Goal: Transaction & Acquisition: Subscribe to service/newsletter

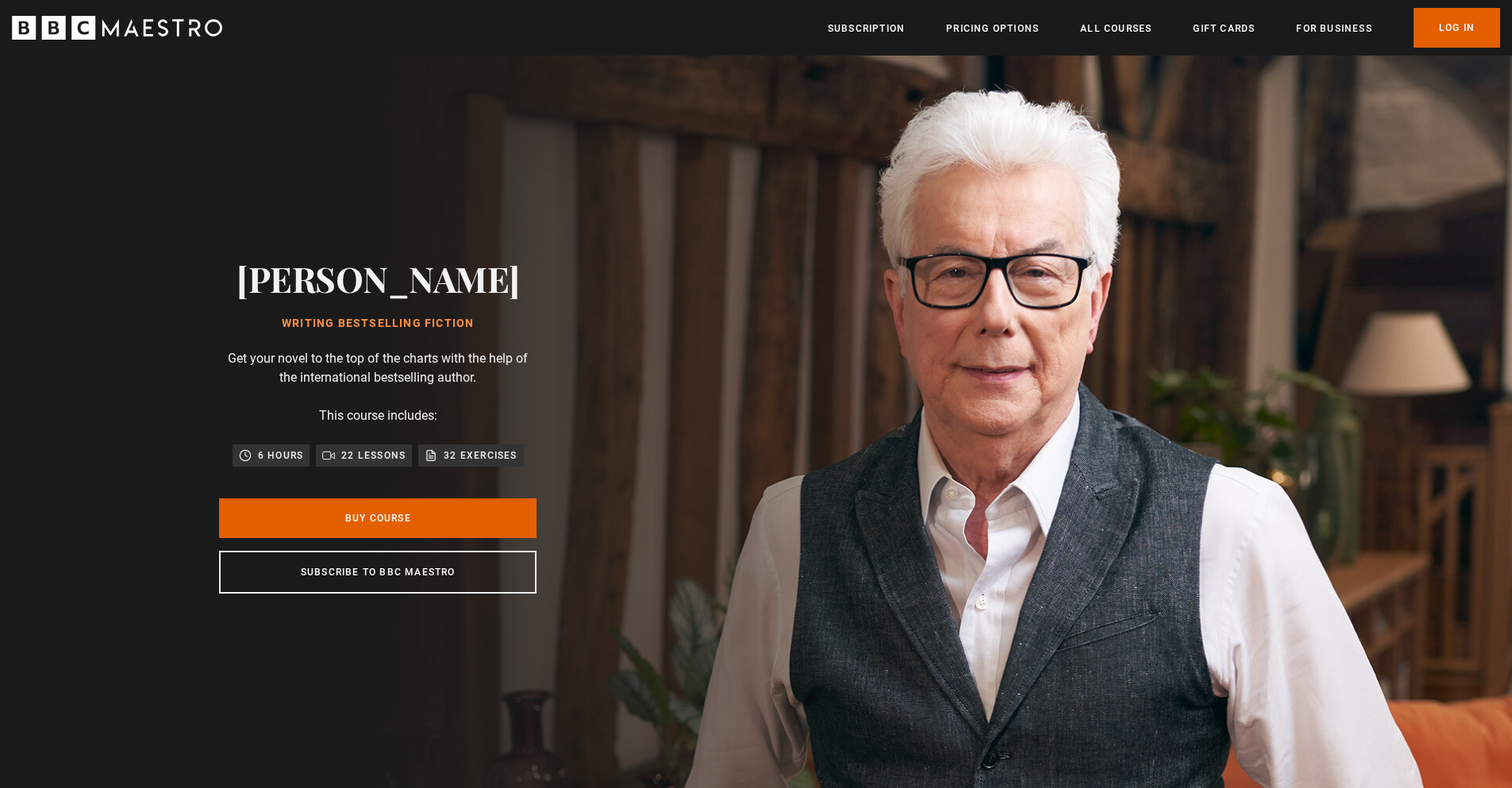
scroll to position [0, 208]
click at [374, 516] on link "Buy Course" at bounding box center [378, 518] width 317 height 40
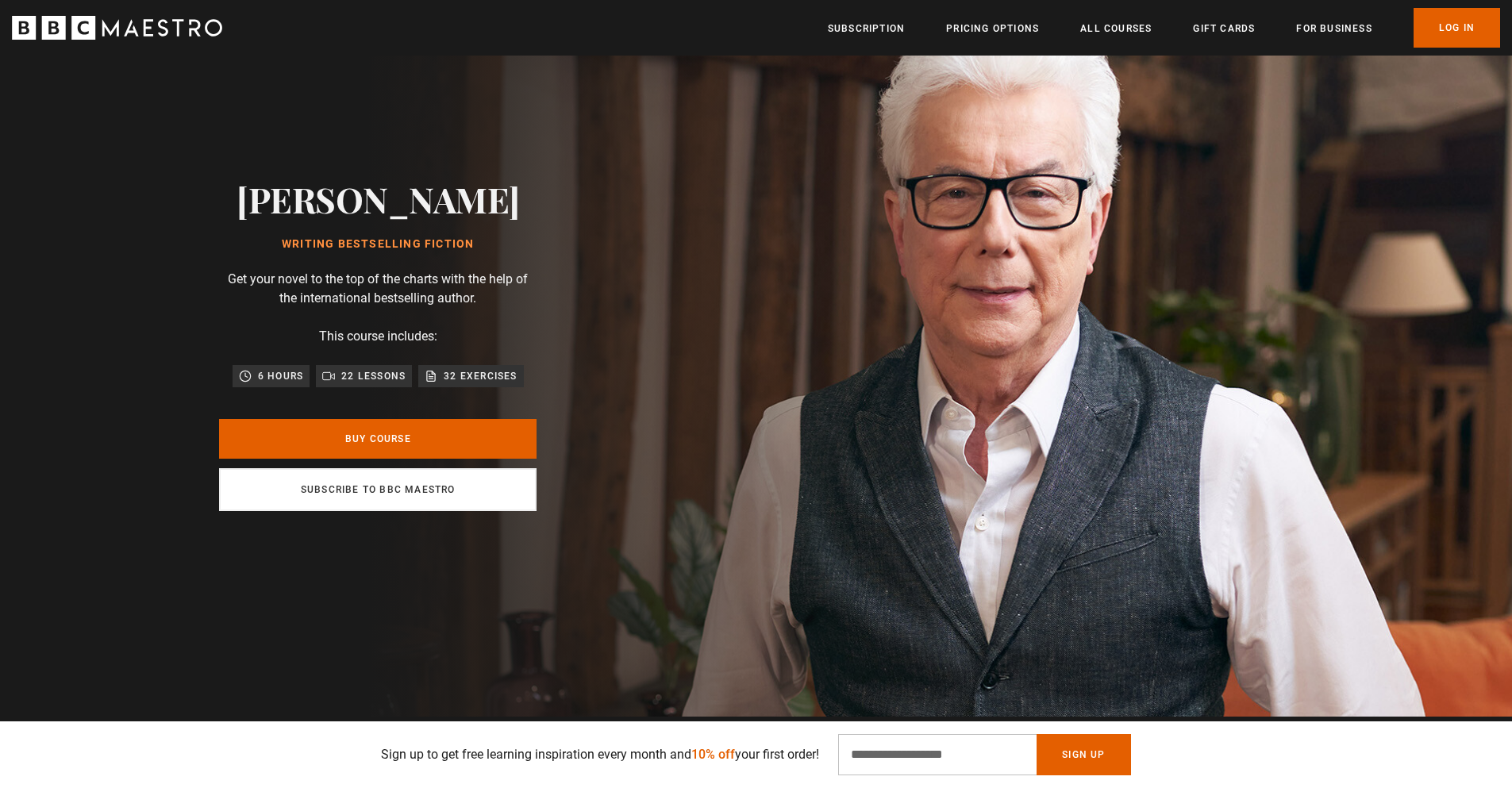
click at [384, 493] on link "Subscribe to BBC Maestro" at bounding box center [378, 489] width 317 height 43
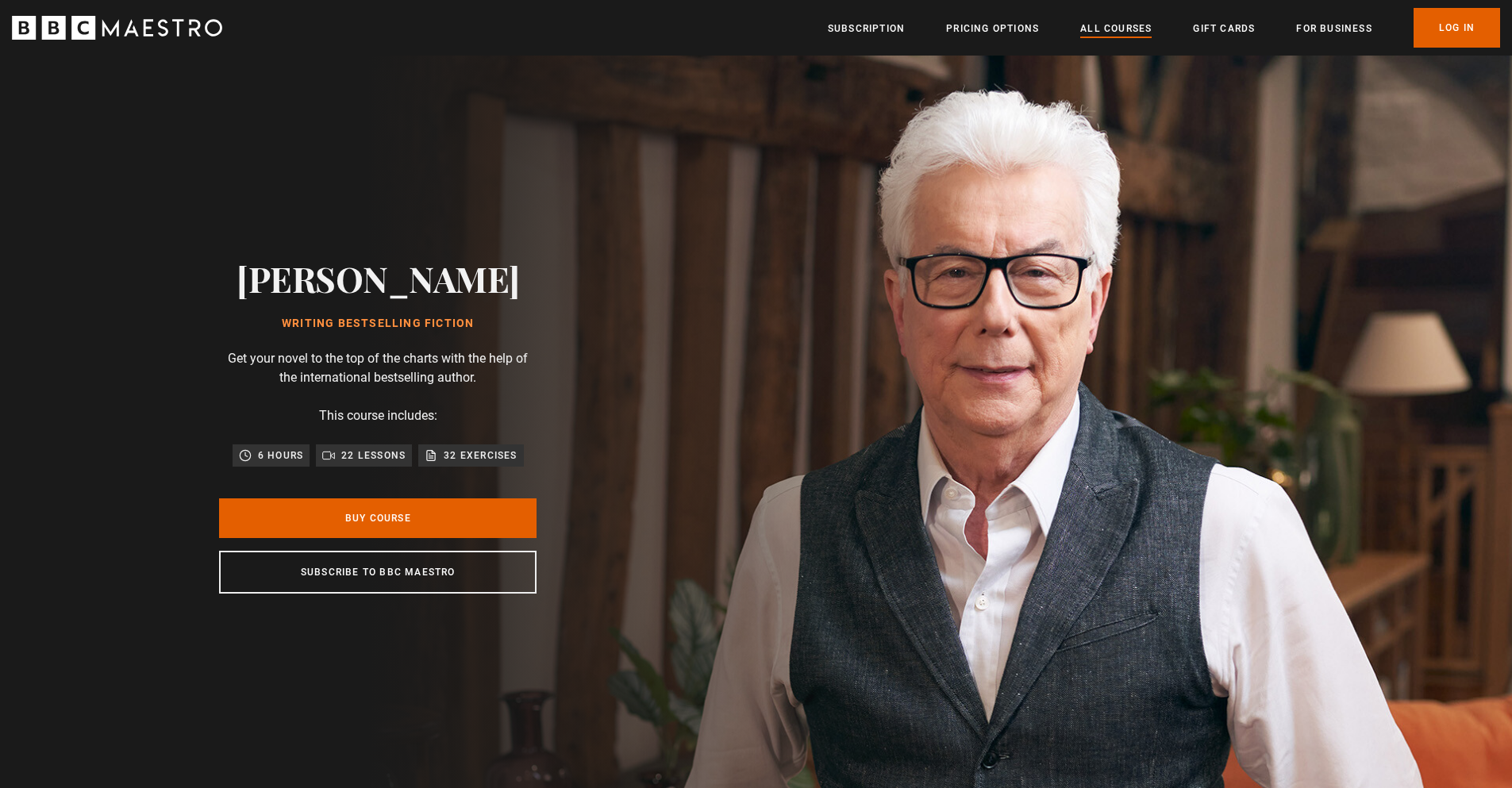
scroll to position [0, 208]
click at [1127, 27] on link "All Courses" at bounding box center [1115, 28] width 71 height 16
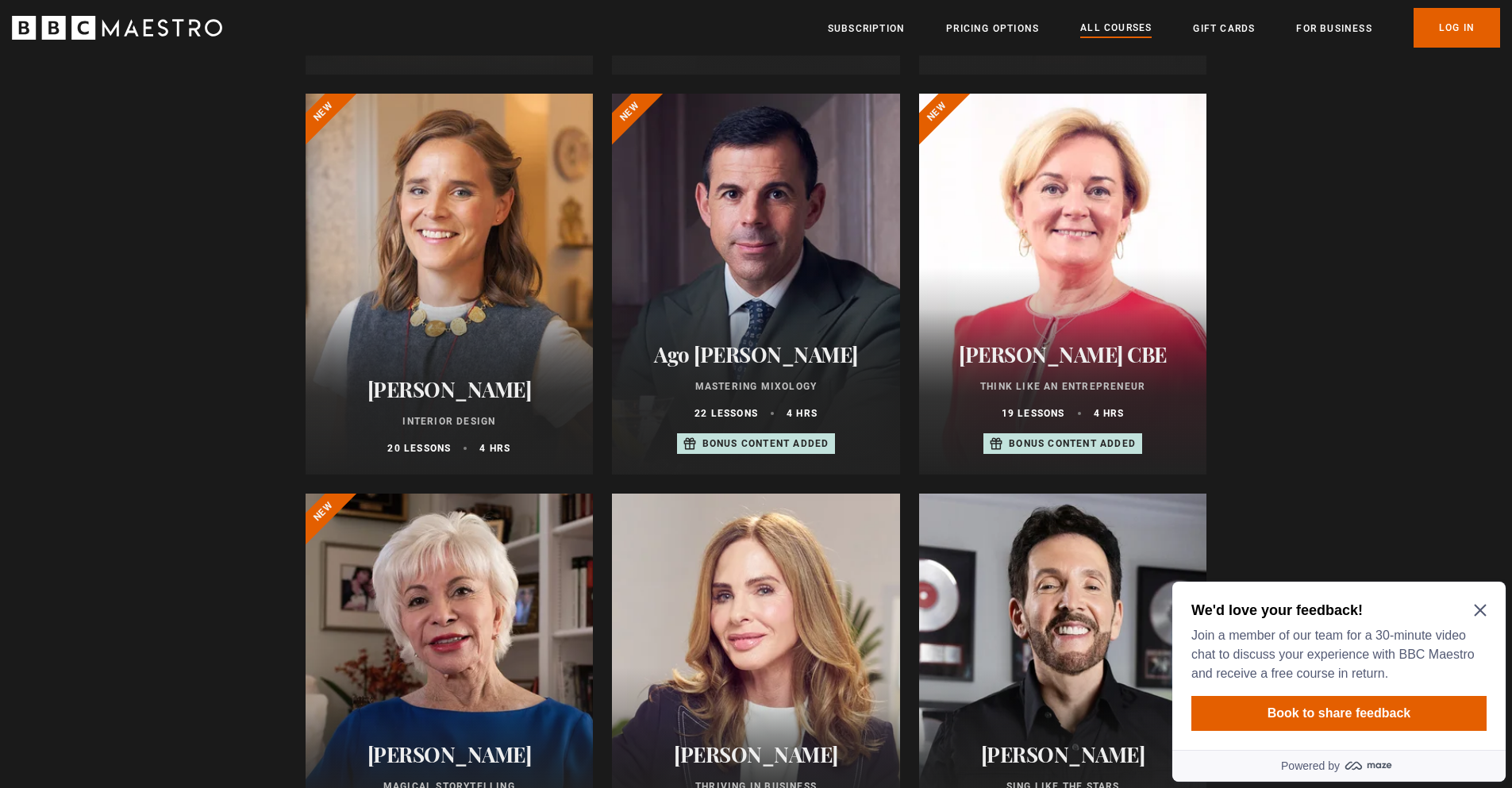
scroll to position [635, 0]
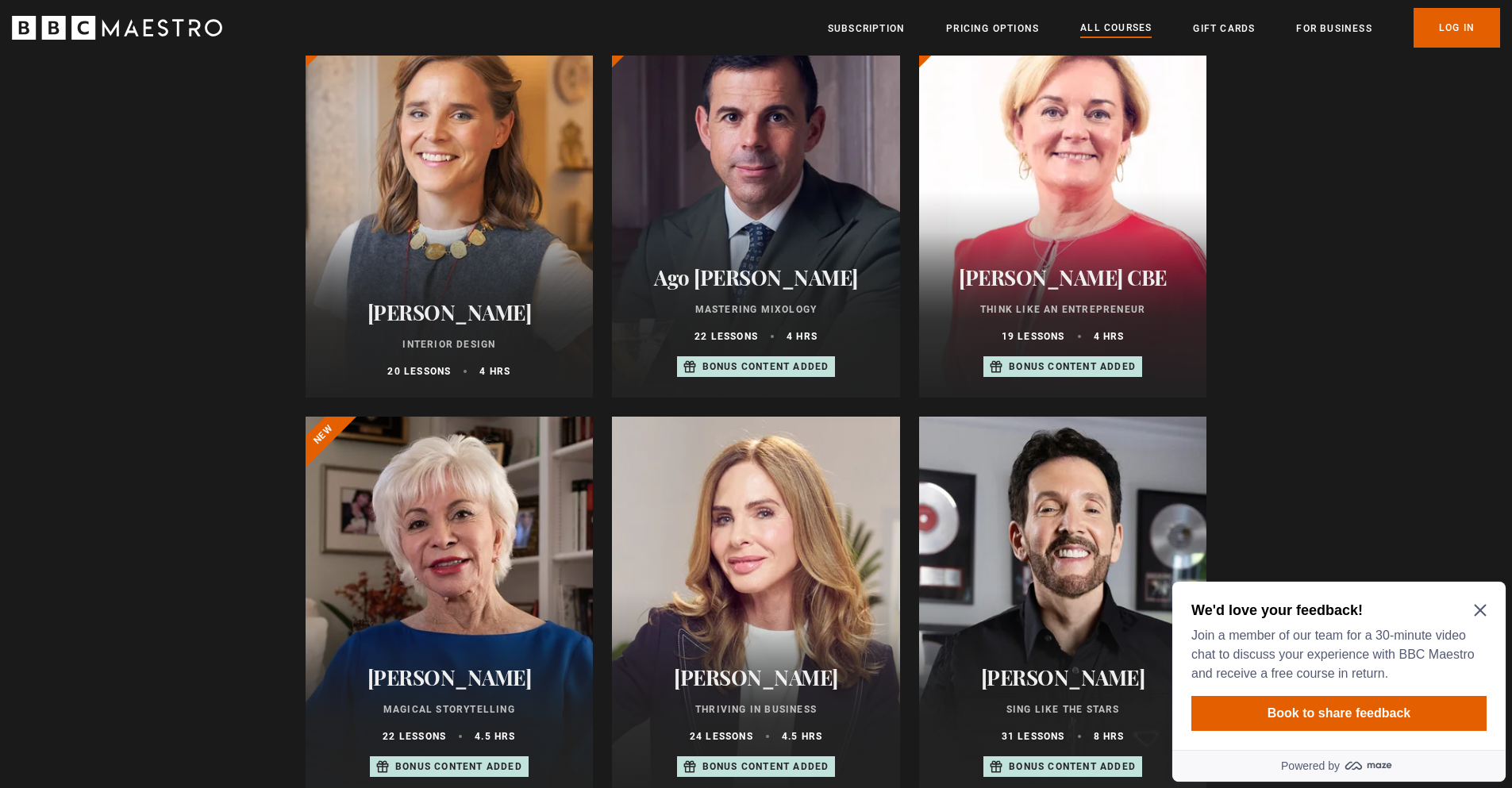
click at [1479, 608] on icon "Close Maze Prompt" at bounding box center [1480, 610] width 13 height 13
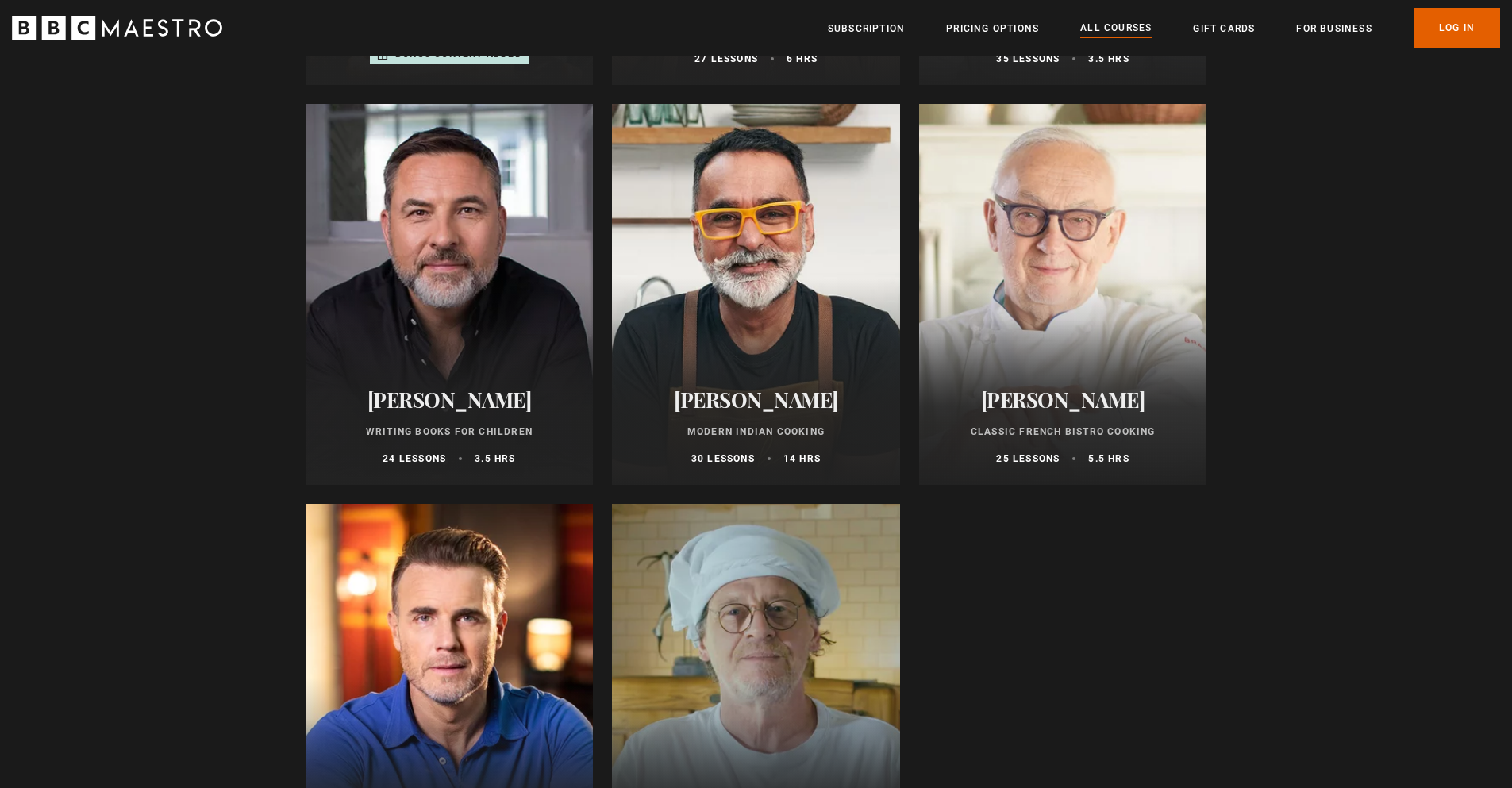
scroll to position [5874, 0]
